Goal: Navigation & Orientation: Go to known website

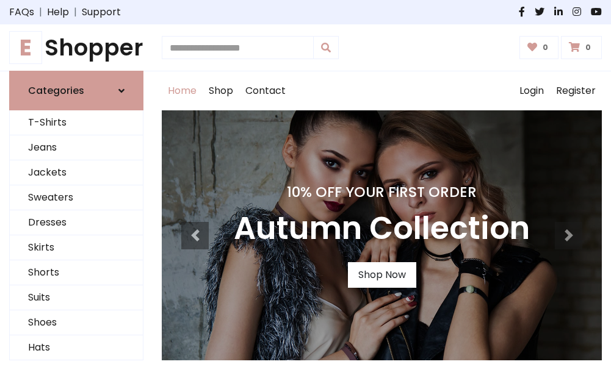
click at [76, 48] on h1 "E Shopper" at bounding box center [76, 47] width 134 height 27
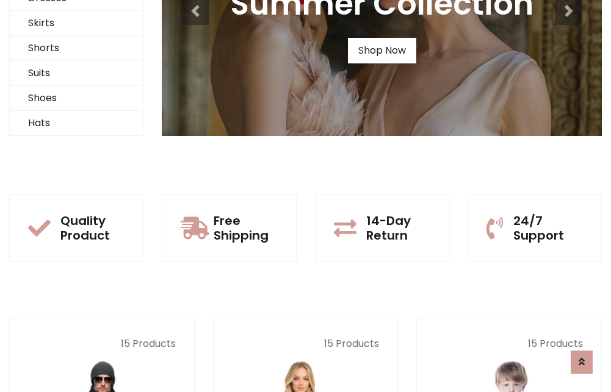
scroll to position [118, 0]
